Goal: Task Accomplishment & Management: Manage account settings

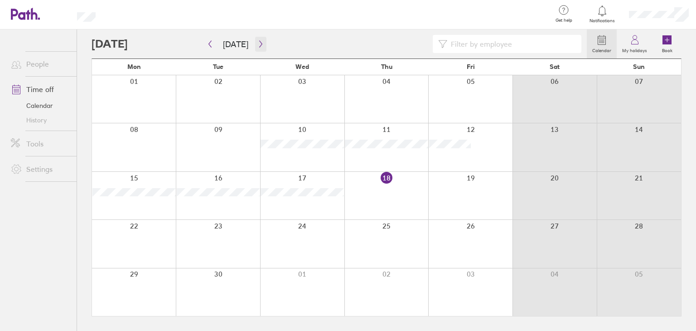
click at [261, 46] on icon "button" at bounding box center [260, 43] width 7 height 7
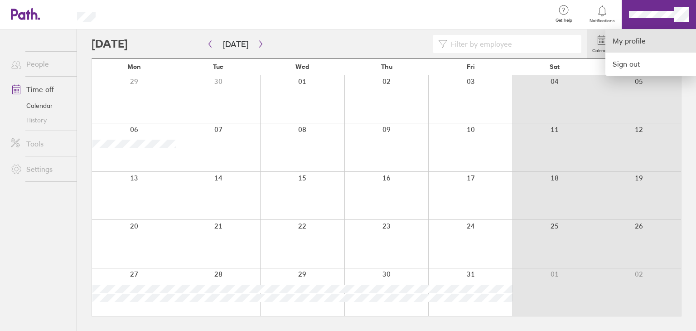
click at [644, 44] on link "My profile" at bounding box center [651, 40] width 91 height 23
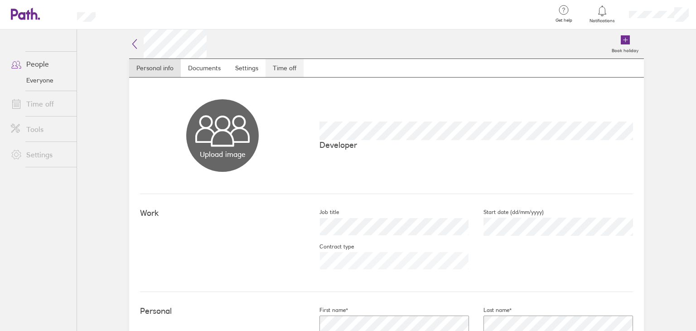
click at [274, 71] on link "Time off" at bounding box center [285, 68] width 38 height 18
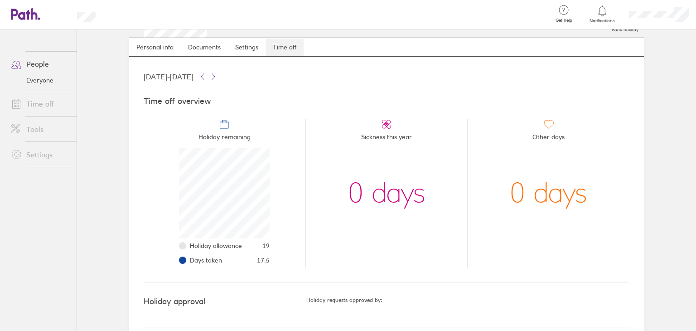
scroll to position [31, 0]
